Goal: Task Accomplishment & Management: Manage account settings

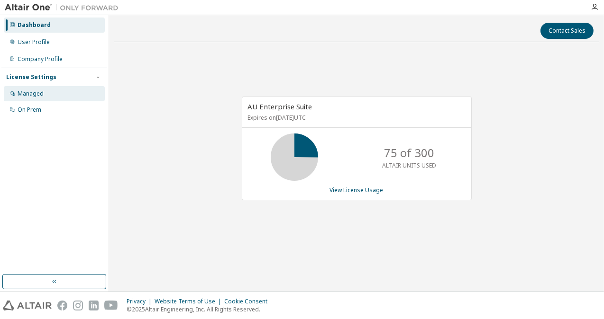
click at [37, 91] on div "Managed" at bounding box center [31, 94] width 26 height 8
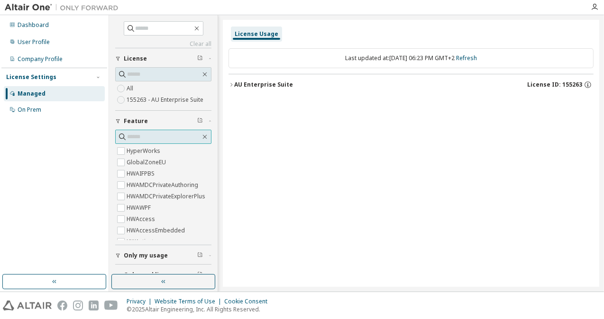
click at [154, 139] on input "text" at bounding box center [163, 136] width 73 height 9
type input "*******"
click at [142, 151] on label "HWInspire" at bounding box center [142, 150] width 30 height 11
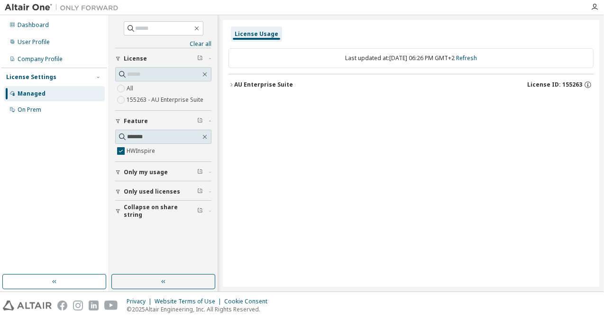
click at [272, 85] on div "AU Enterprise Suite" at bounding box center [263, 85] width 59 height 8
click at [376, 104] on div "105000 of 2147483647 used" at bounding box center [400, 104] width 85 height 9
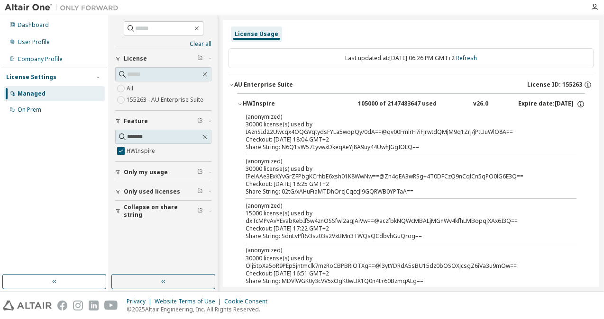
click at [145, 172] on span "Only my usage" at bounding box center [146, 173] width 44 height 8
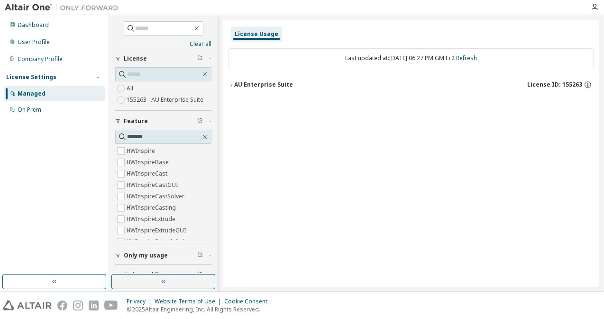
click at [240, 86] on div "AU Enterprise Suite" at bounding box center [263, 85] width 59 height 8
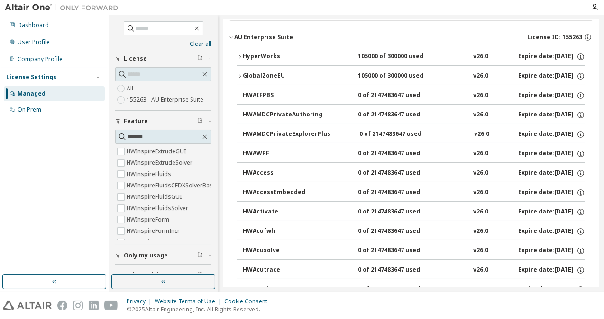
scroll to position [142, 0]
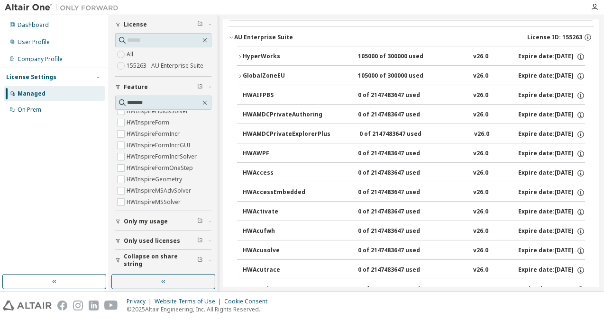
click at [137, 221] on span "Only my usage" at bounding box center [146, 222] width 44 height 8
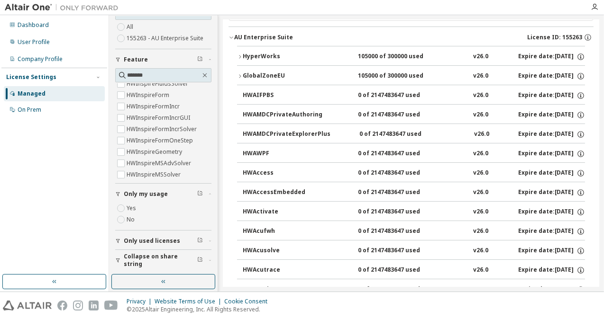
click at [136, 237] on span "Only used licenses" at bounding box center [152, 241] width 56 height 8
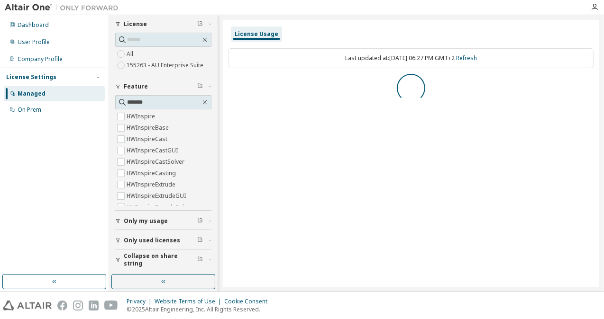
scroll to position [0, 0]
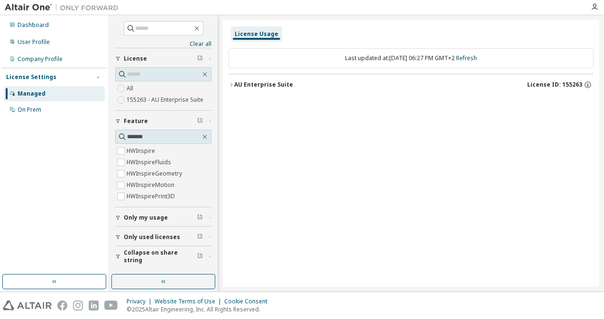
click at [237, 80] on button "AU Enterprise Suite License ID: 155263" at bounding box center [410, 84] width 365 height 21
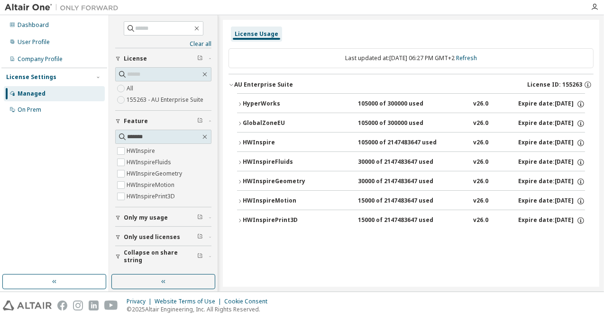
click at [264, 142] on div "HWInspire" at bounding box center [285, 143] width 85 height 9
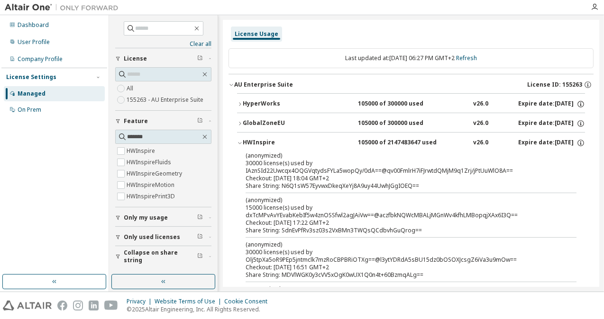
click at [268, 102] on div "HyperWorks" at bounding box center [285, 104] width 85 height 9
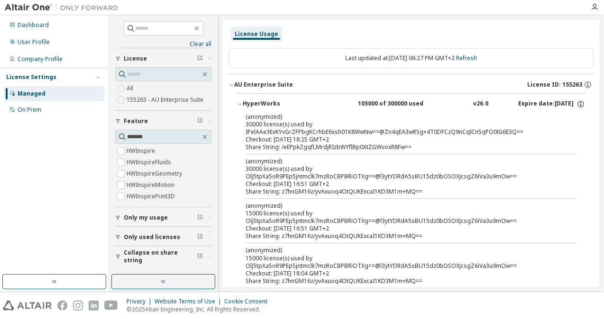
click at [268, 102] on div "HyperWorks" at bounding box center [285, 104] width 85 height 9
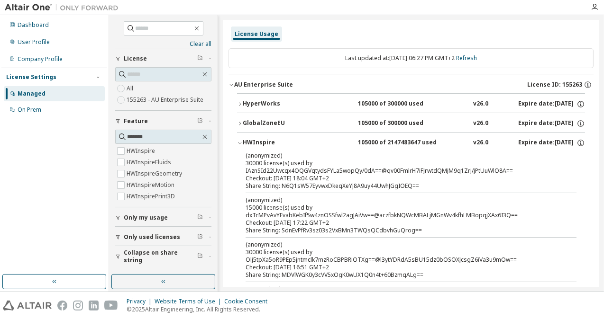
click at [272, 121] on div "GlobalZoneEU" at bounding box center [285, 123] width 85 height 9
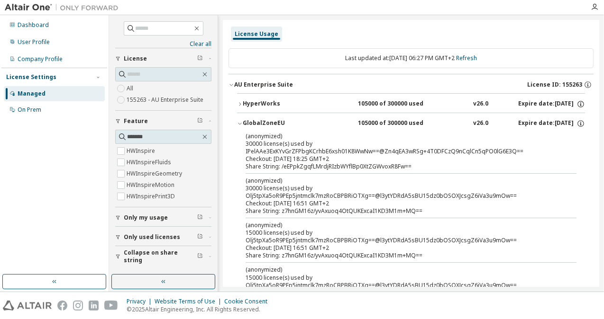
click at [272, 122] on div "GlobalZoneEU" at bounding box center [285, 123] width 85 height 9
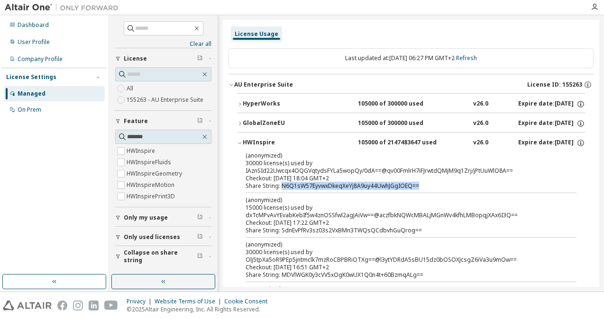
drag, startPoint x: 281, startPoint y: 185, endPoint x: 422, endPoint y: 189, distance: 140.8
click at [422, 189] on div "Share String: N6Q1sW57EyvwxDkeqXeYj8A9uy44UwhJGgIOEQ==" at bounding box center [399, 186] width 308 height 8
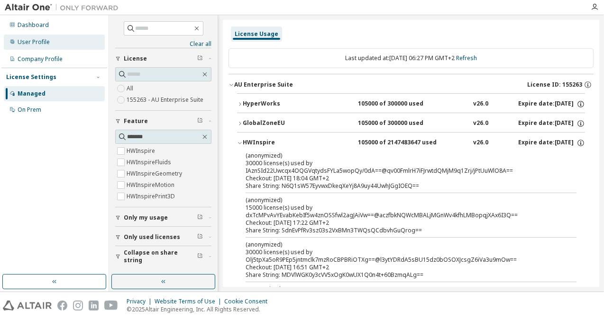
click at [35, 42] on div "User Profile" at bounding box center [34, 42] width 32 height 8
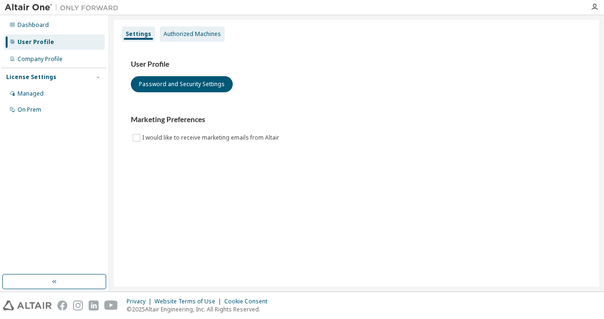
click at [180, 32] on div "Authorized Machines" at bounding box center [191, 34] width 57 height 8
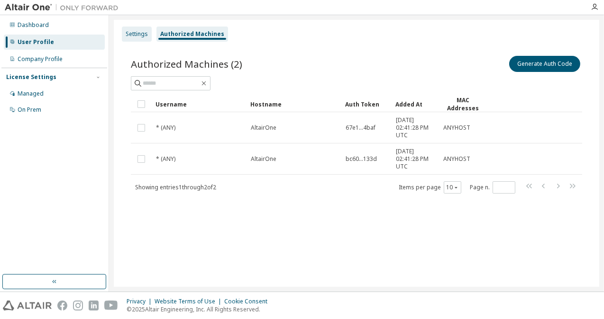
click at [137, 33] on div "Settings" at bounding box center [137, 34] width 22 height 8
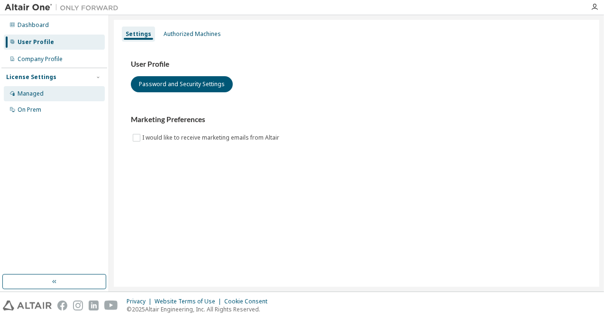
click at [35, 93] on div "Managed" at bounding box center [31, 94] width 26 height 8
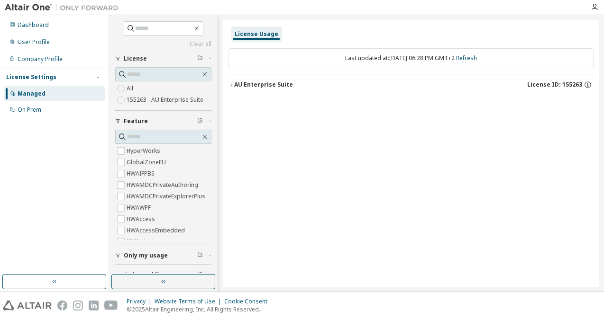
click at [136, 100] on label "155263 - AU Enterprise Suite" at bounding box center [166, 99] width 79 height 11
click at [263, 83] on div "AU Enterprise Suite" at bounding box center [263, 85] width 59 height 8
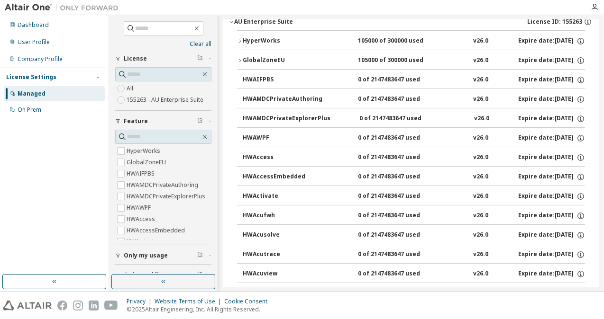
scroll to position [95, 0]
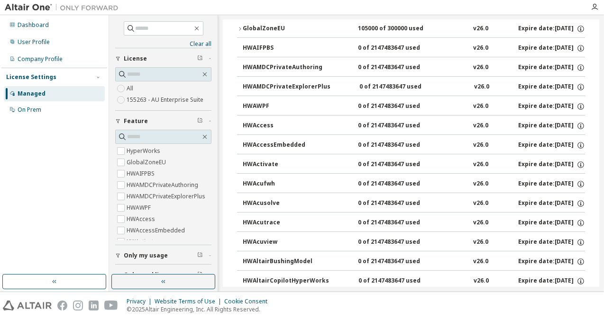
click at [268, 163] on div "HWActivate" at bounding box center [285, 165] width 85 height 9
click at [262, 165] on div "HWActivate" at bounding box center [285, 165] width 85 height 9
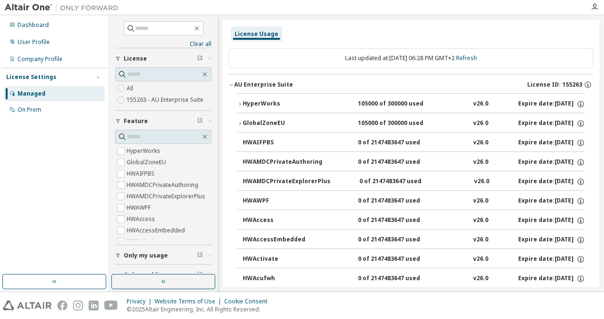
scroll to position [0, 0]
click at [268, 102] on div "HyperWorks" at bounding box center [285, 104] width 85 height 9
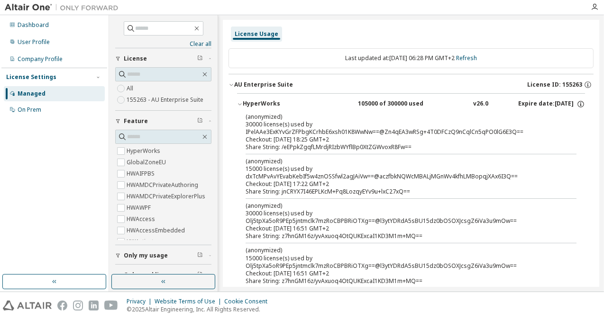
click at [269, 101] on div "HyperWorks" at bounding box center [285, 104] width 85 height 9
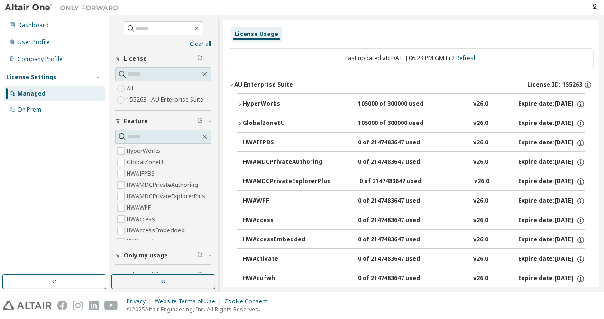
click at [272, 103] on div "HyperWorks" at bounding box center [285, 104] width 85 height 9
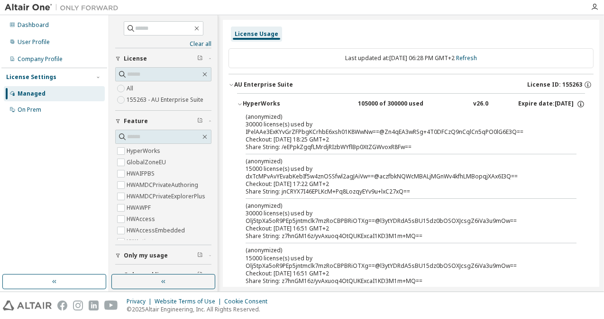
click at [265, 84] on div "AU Enterprise Suite" at bounding box center [263, 85] width 59 height 8
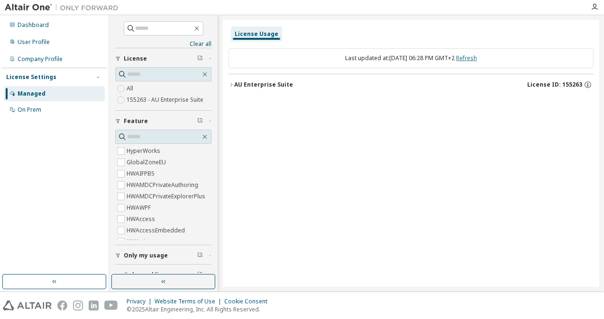
click at [477, 58] on link "Refresh" at bounding box center [466, 58] width 21 height 8
click at [160, 28] on input "text" at bounding box center [164, 28] width 57 height 9
click at [160, 28] on input "*******" at bounding box center [164, 28] width 57 height 9
click at [266, 84] on div "AU Enterprise Suite" at bounding box center [263, 85] width 59 height 8
click at [269, 85] on div "AU Enterprise Suite" at bounding box center [263, 85] width 59 height 8
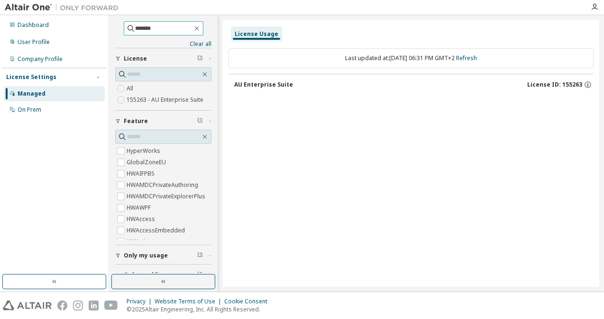
click at [149, 29] on input "*******" at bounding box center [164, 28] width 57 height 9
type input "*"
click at [162, 73] on input "text" at bounding box center [163, 74] width 73 height 9
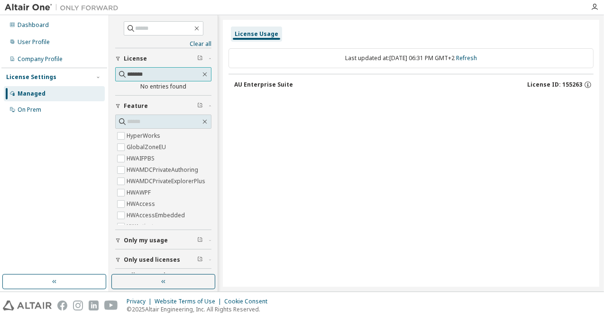
type input "*******"
click at [261, 88] on div "AU Enterprise Suite" at bounding box center [263, 85] width 59 height 8
click at [257, 85] on div "AU Enterprise Suite" at bounding box center [263, 85] width 59 height 8
click at [141, 77] on input "*******" at bounding box center [163, 74] width 73 height 9
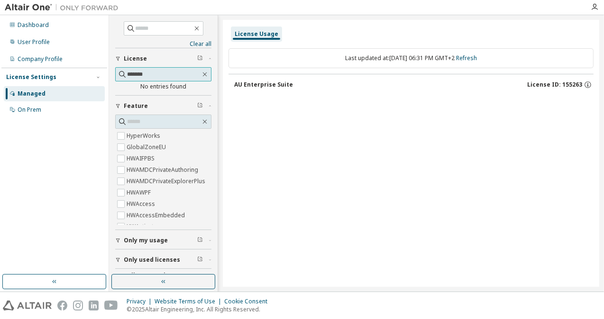
drag, startPoint x: 146, startPoint y: 77, endPoint x: 56, endPoint y: 71, distance: 90.3
click at [59, 71] on div "Dashboard User Profile Company Profile License Settings Managed On Prem Clear a…" at bounding box center [302, 153] width 604 height 277
type input "******"
click at [255, 81] on div "AU Enterprise Suite License ID: 155263" at bounding box center [413, 85] width 359 height 9
click at [261, 84] on div "AU Enterprise Suite" at bounding box center [263, 85] width 59 height 8
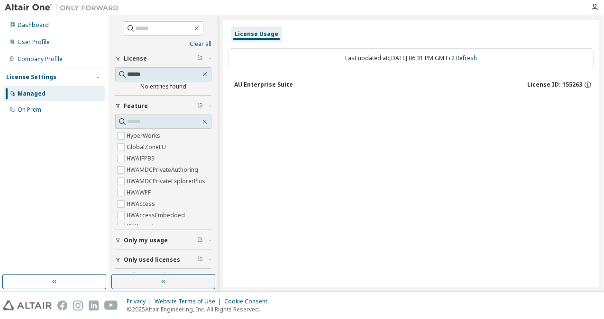
click at [261, 84] on div "AU Enterprise Suite" at bounding box center [263, 85] width 59 height 8
click at [47, 44] on div "User Profile" at bounding box center [34, 42] width 32 height 8
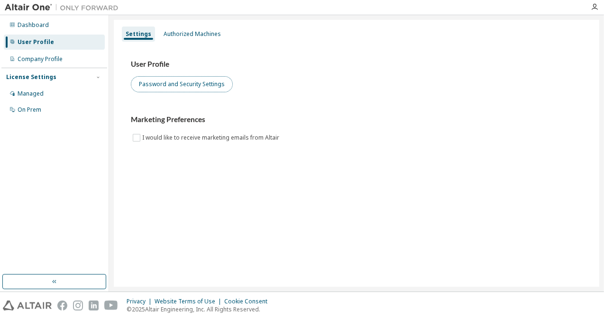
click at [193, 79] on button "Password and Security Settings" at bounding box center [182, 84] width 102 height 16
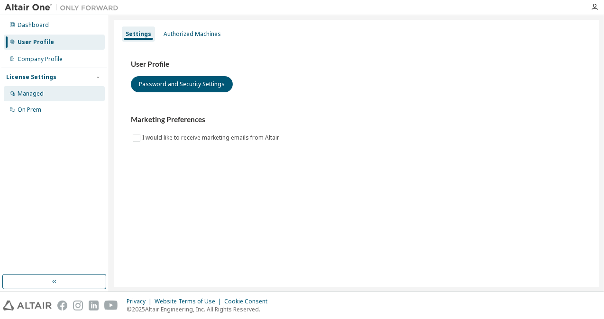
click at [40, 92] on div "Managed" at bounding box center [31, 94] width 26 height 8
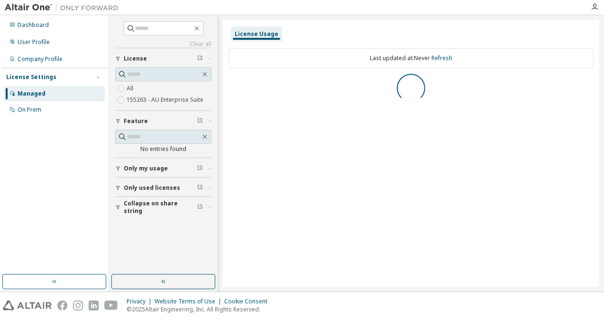
click at [152, 102] on label "155263 - AU Enterprise Suite" at bounding box center [166, 99] width 79 height 11
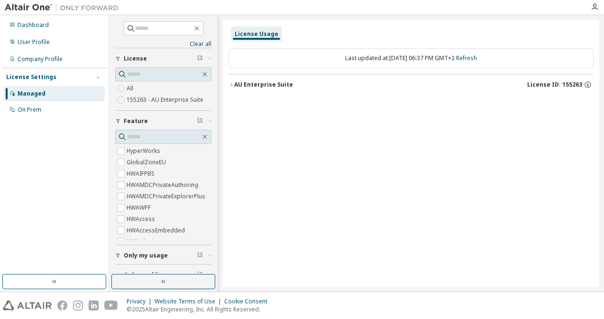
click at [268, 83] on div "AU Enterprise Suite" at bounding box center [263, 85] width 59 height 8
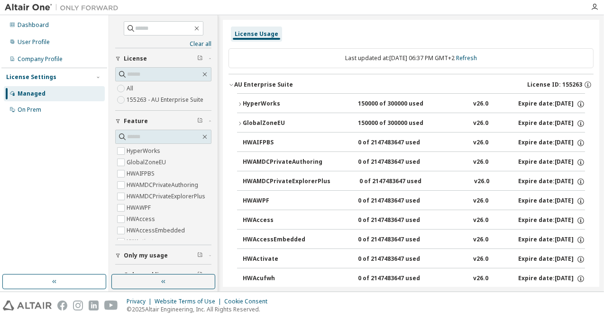
click at [290, 106] on div "HyperWorks" at bounding box center [285, 104] width 85 height 9
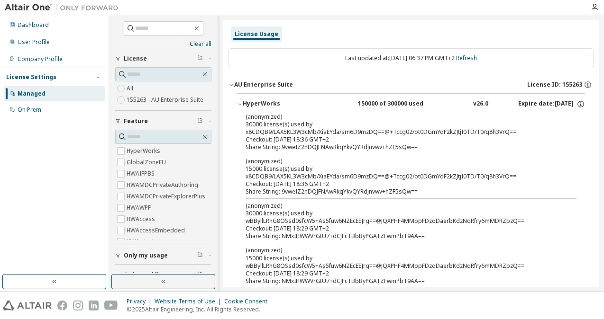
click at [416, 149] on div "Share String: 9vweIZ2nDQJFNAwRkqYkvQYRdjnvwv+hZF5sQw==" at bounding box center [399, 148] width 308 height 8
drag, startPoint x: 408, startPoint y: 148, endPoint x: 282, endPoint y: 148, distance: 125.6
click at [282, 148] on div "Share String: 9vweIZ2nDQJFNAwRkqYkvQYRdjnvwv+hZF5sQw==" at bounding box center [399, 148] width 308 height 8
copy div "9vweIZ2nDQJFNAwRkqYkvQYRdjnvwv+hZF5sQw"
click at [384, 145] on div "Share String: 9vweIZ2nDQJFNAwRkqYkvQYRdjnvwv+hZF5sQw==" at bounding box center [399, 148] width 308 height 8
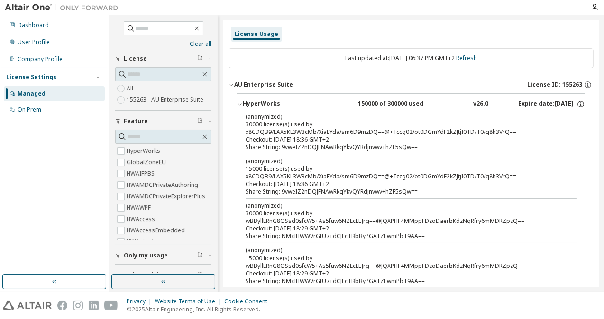
click at [405, 230] on div "Checkout: 2025-09-29 18:29 GMT+2" at bounding box center [399, 229] width 308 height 8
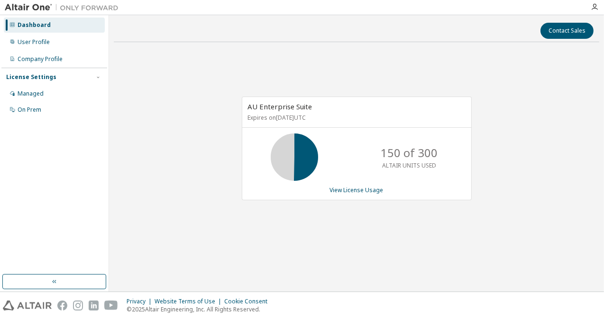
click at [299, 153] on icon at bounding box center [294, 157] width 24 height 24
click at [360, 190] on link "View License Usage" at bounding box center [357, 190] width 54 height 8
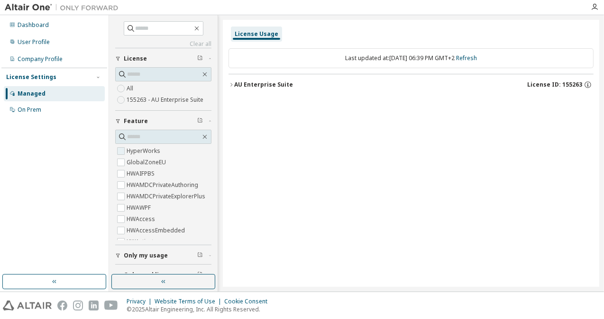
click at [142, 154] on label "HyperWorks" at bounding box center [145, 150] width 36 height 11
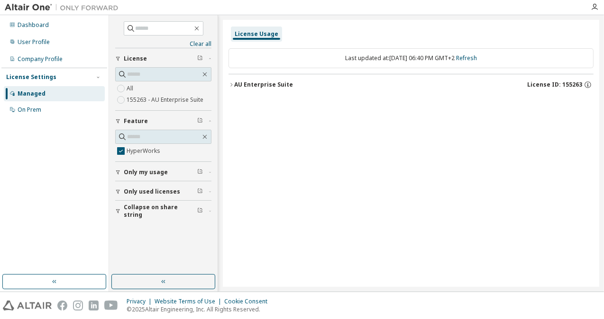
click at [249, 84] on div "AU Enterprise Suite" at bounding box center [263, 85] width 59 height 8
click at [273, 104] on div "HyperWorks" at bounding box center [285, 104] width 85 height 9
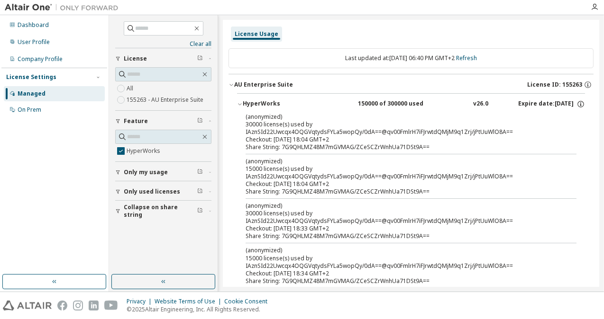
click at [303, 130] on div "(anonymized) 30000 license(s) used by IAznSId22Uwcqx4OQGVqtydsFYLa5wopQy/0dA==@…" at bounding box center [399, 124] width 308 height 23
click at [271, 120] on p "(anonymized)" at bounding box center [399, 117] width 308 height 8
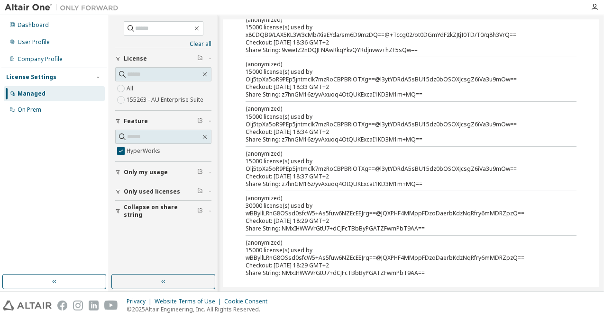
scroll to position [464, 0]
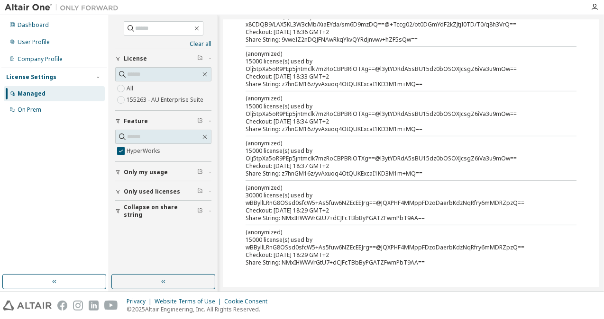
click at [143, 189] on span "Only used licenses" at bounding box center [152, 192] width 56 height 8
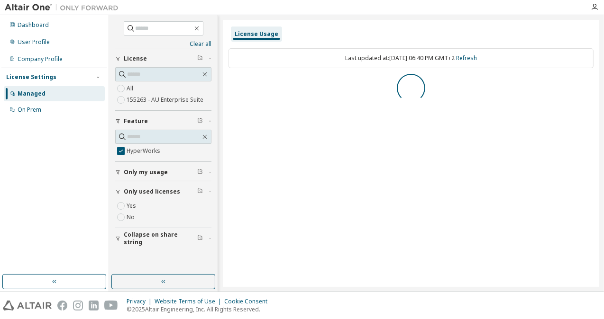
scroll to position [0, 0]
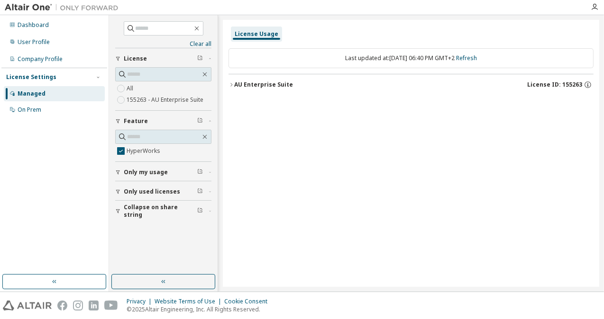
click at [152, 174] on span "Only my usage" at bounding box center [146, 173] width 44 height 8
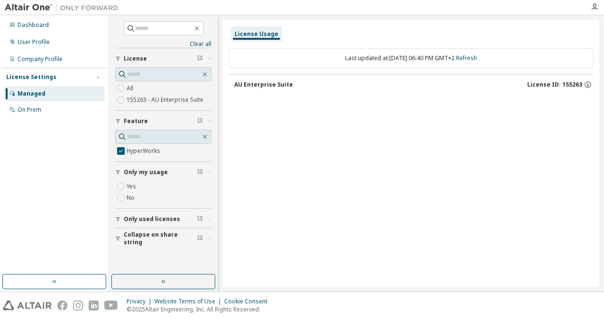
click at [152, 98] on label "155263 - AU Enterprise Suite" at bounding box center [166, 99] width 79 height 11
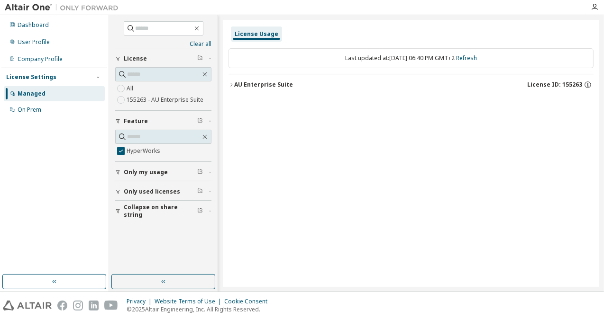
click at [272, 85] on div "AU Enterprise Suite" at bounding box center [263, 85] width 59 height 8
click at [271, 100] on div "HyperWorks" at bounding box center [285, 104] width 85 height 9
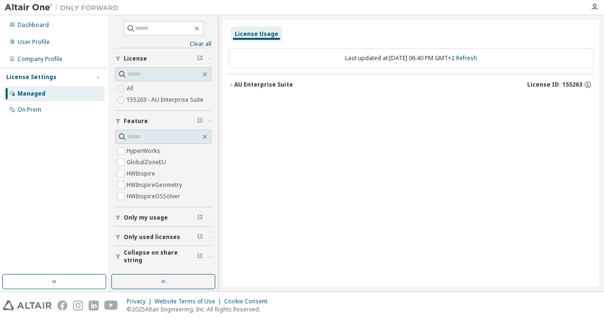
click at [145, 217] on span "Only my usage" at bounding box center [146, 218] width 44 height 8
click at [252, 83] on div "AU Enterprise Suite" at bounding box center [263, 85] width 59 height 8
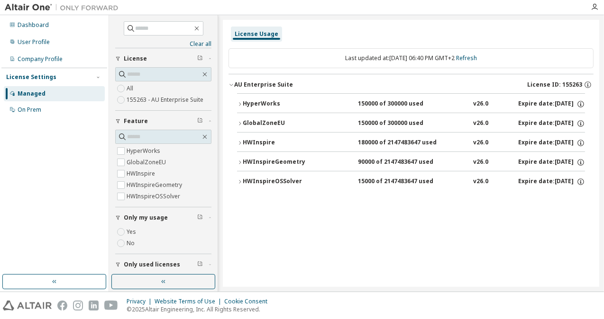
click at [264, 105] on div "HyperWorks" at bounding box center [285, 104] width 85 height 9
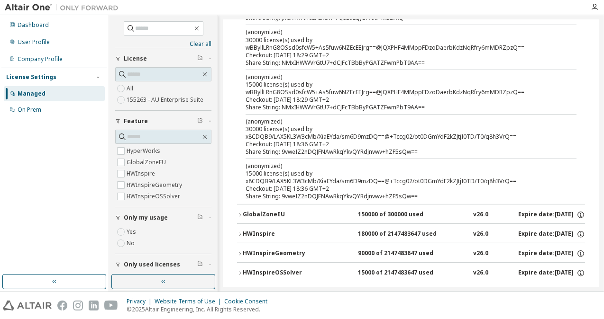
scroll to position [542, 0]
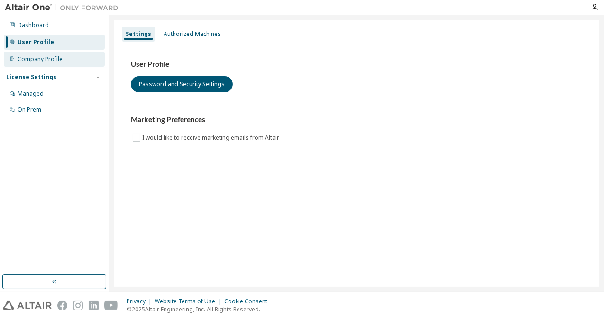
click at [49, 61] on div "Company Profile" at bounding box center [40, 59] width 45 height 8
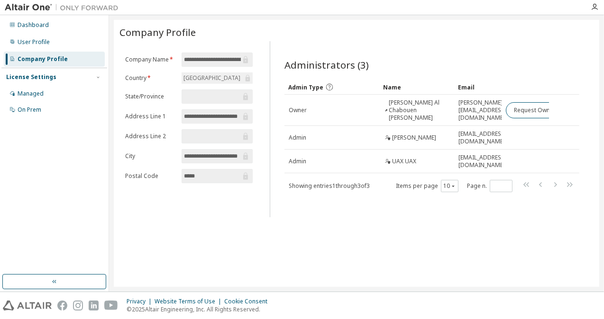
click at [220, 57] on input "**********" at bounding box center [212, 59] width 56 height 9
click at [240, 58] on input "**********" at bounding box center [212, 59] width 56 height 9
click at [224, 63] on input "**********" at bounding box center [212, 59] width 56 height 9
click at [224, 62] on input "**********" at bounding box center [212, 59] width 56 height 9
click at [225, 62] on input "**********" at bounding box center [212, 59] width 56 height 9
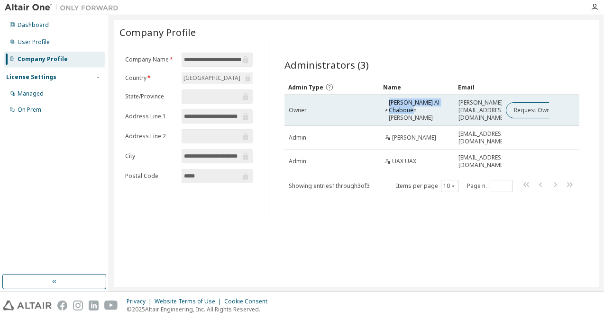
drag, startPoint x: 412, startPoint y: 109, endPoint x: 391, endPoint y: 101, distance: 22.5
click at [391, 101] on span "[PERSON_NAME] Al Chabouen [PERSON_NAME]" at bounding box center [419, 110] width 61 height 23
copy span "[PERSON_NAME] Al Chabouen [PERSON_NAME]"
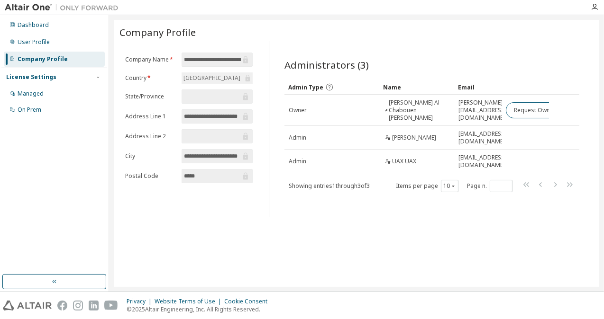
click at [428, 82] on div "Name" at bounding box center [416, 87] width 67 height 15
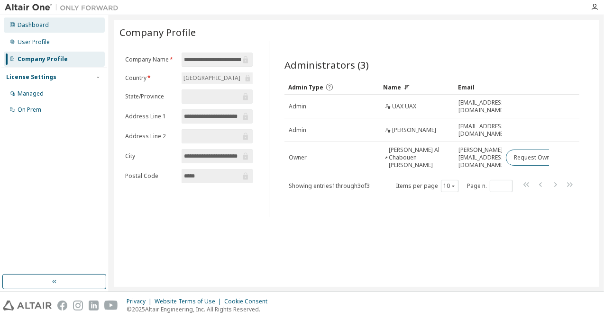
click at [52, 25] on div "Dashboard" at bounding box center [54, 25] width 101 height 15
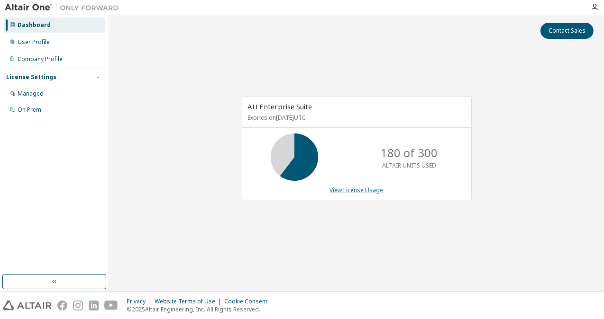
click at [369, 188] on link "View License Usage" at bounding box center [357, 190] width 54 height 8
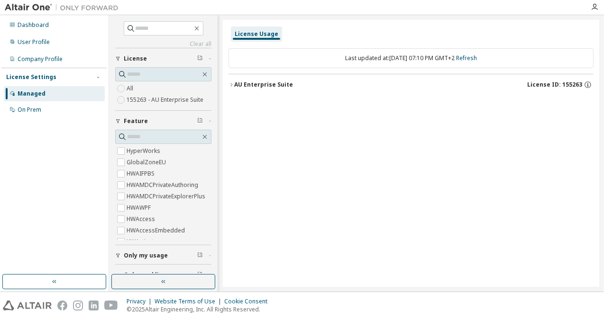
click at [267, 87] on div "AU Enterprise Suite" at bounding box center [263, 85] width 59 height 8
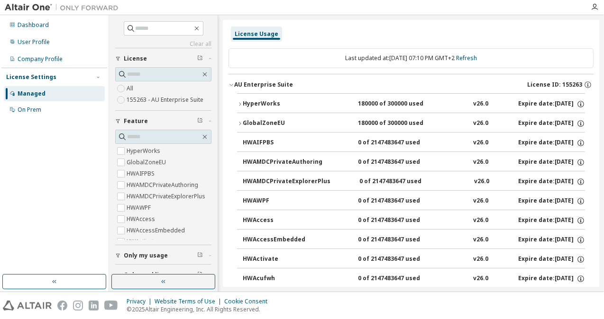
click at [268, 257] on div "HWActivate" at bounding box center [285, 259] width 85 height 9
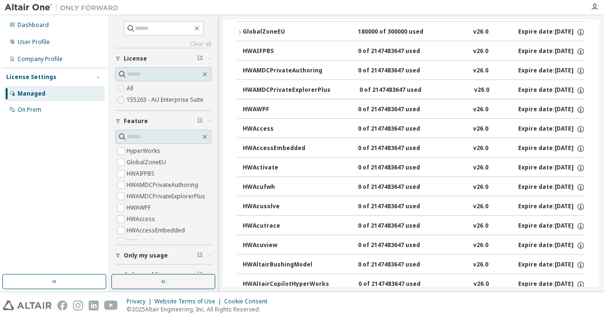
scroll to position [95, 0]
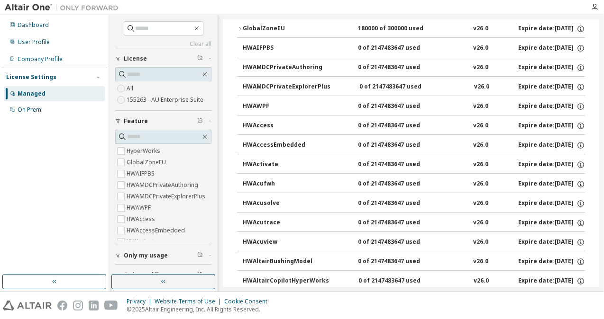
click at [267, 164] on div "HWActivate" at bounding box center [285, 165] width 85 height 9
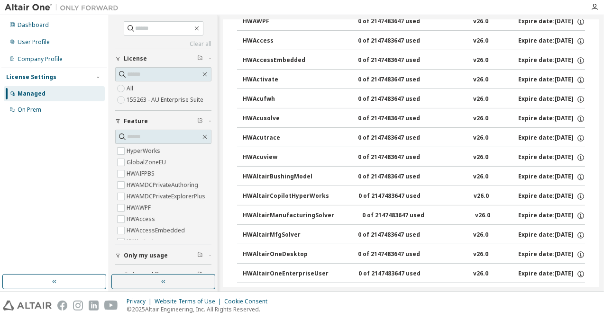
scroll to position [190, 0]
